Goal: Navigation & Orientation: Find specific page/section

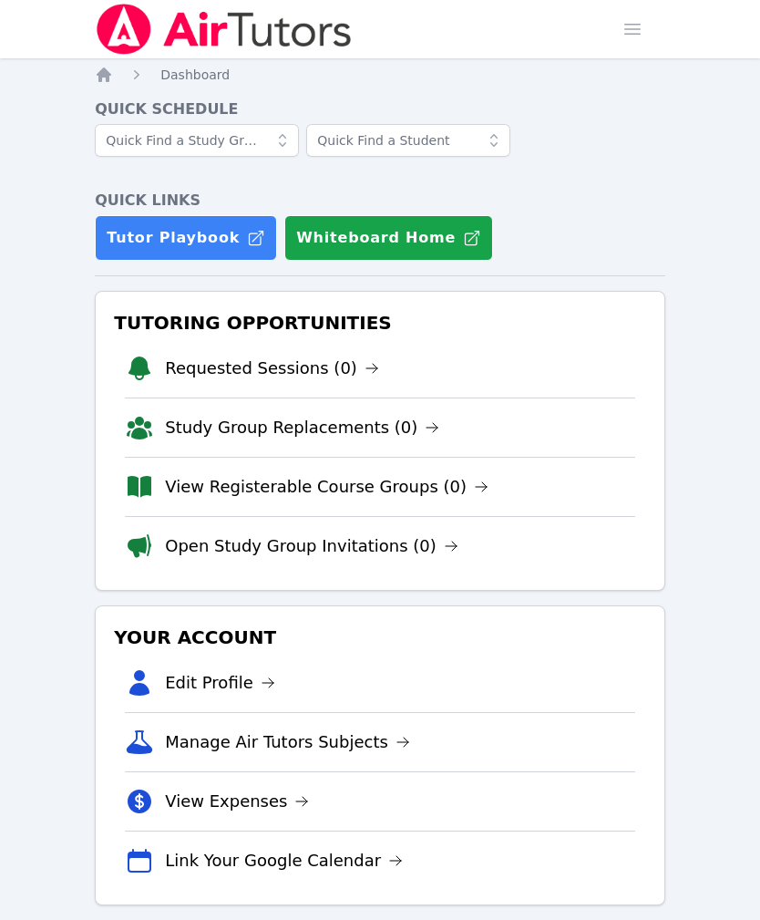
click at [181, 484] on link "View Registerable Course Groups (0)" at bounding box center [327, 487] width 324 height 26
